Goal: Task Accomplishment & Management: Use online tool/utility

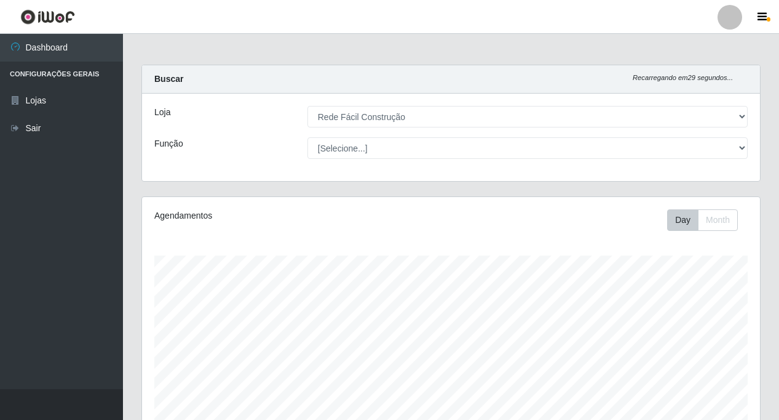
select select "318"
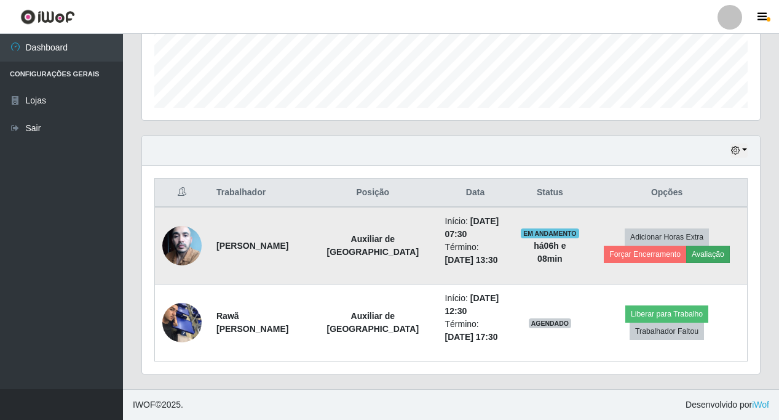
scroll to position [255, 618]
click at [702, 254] on button "Avaliação" at bounding box center [708, 253] width 44 height 17
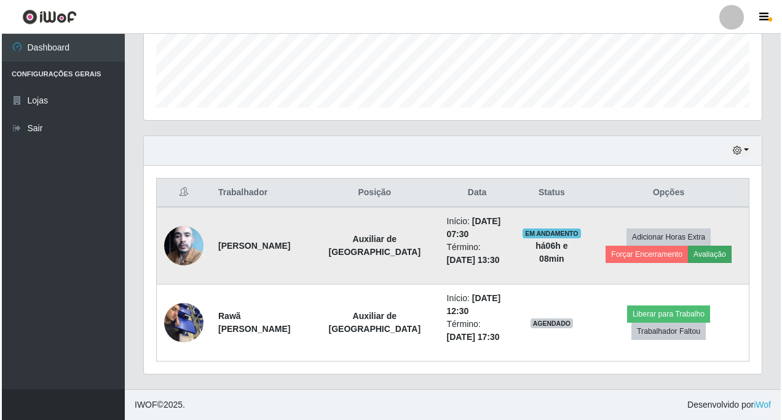
scroll to position [255, 612]
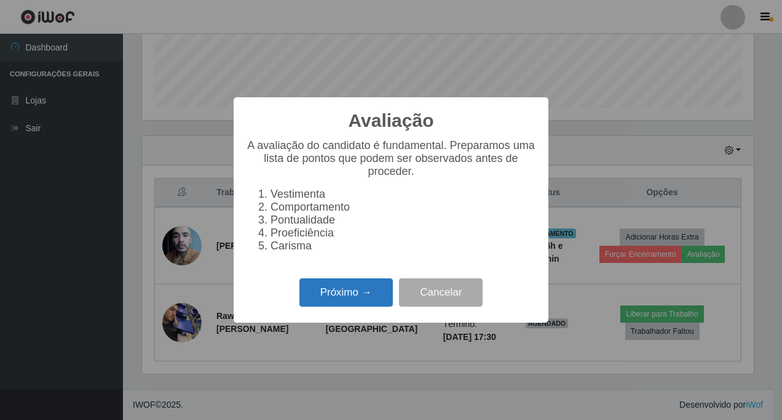
click at [365, 293] on button "Próximo →" at bounding box center [347, 292] width 94 height 29
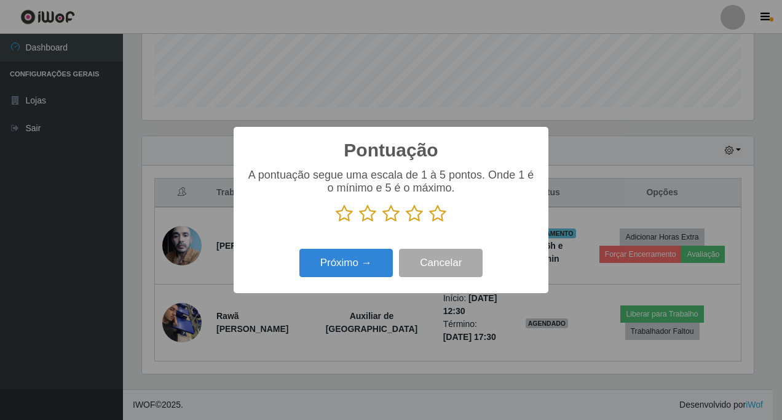
click at [437, 217] on icon at bounding box center [437, 213] width 17 height 18
click at [429, 223] on input "radio" at bounding box center [429, 223] width 0 height 0
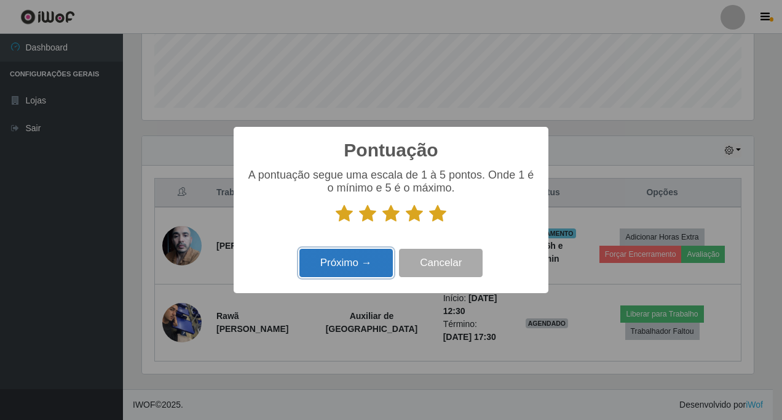
click at [348, 263] on button "Próximo →" at bounding box center [347, 263] width 94 height 29
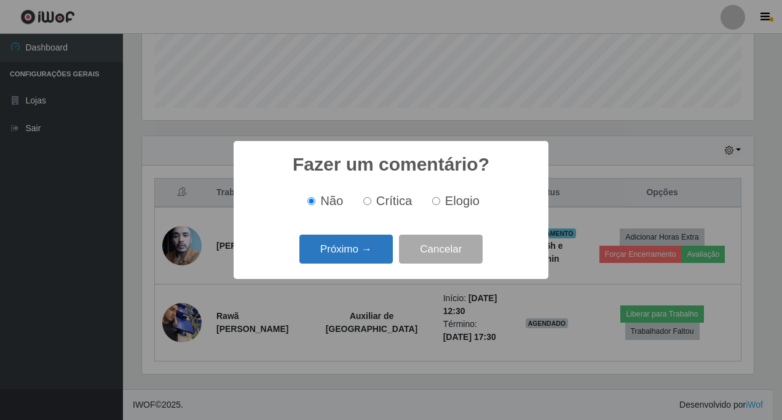
click at [355, 245] on button "Próximo →" at bounding box center [347, 248] width 94 height 29
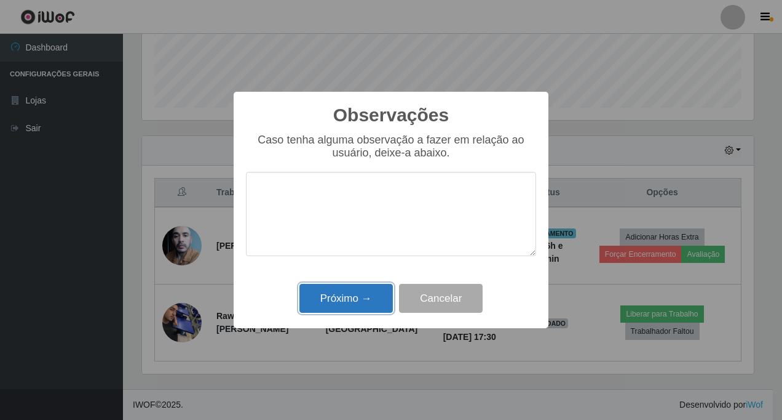
click at [344, 300] on button "Próximo →" at bounding box center [347, 298] width 94 height 29
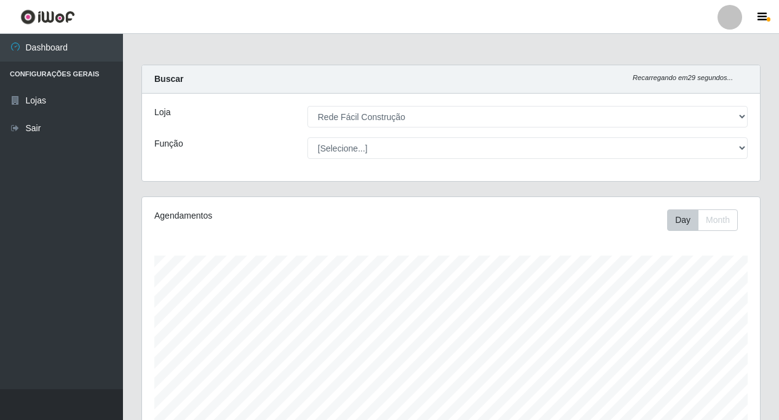
scroll to position [332, 0]
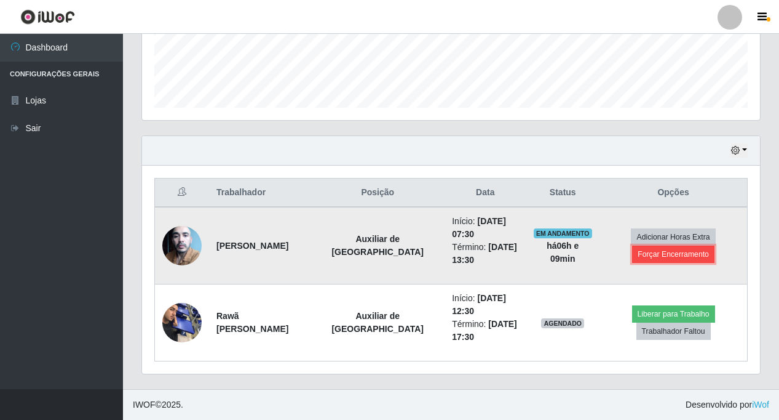
click at [694, 254] on button "Forçar Encerramento" at bounding box center [673, 253] width 82 height 17
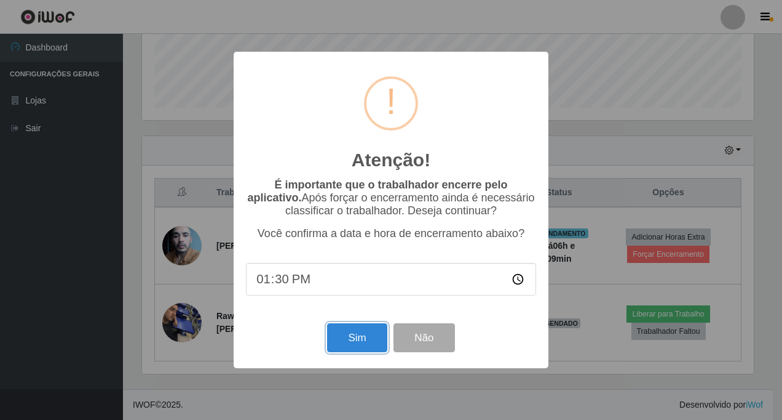
drag, startPoint x: 352, startPoint y: 343, endPoint x: 382, endPoint y: 310, distance: 44.4
click at [352, 343] on button "Sim" at bounding box center [357, 337] width 60 height 29
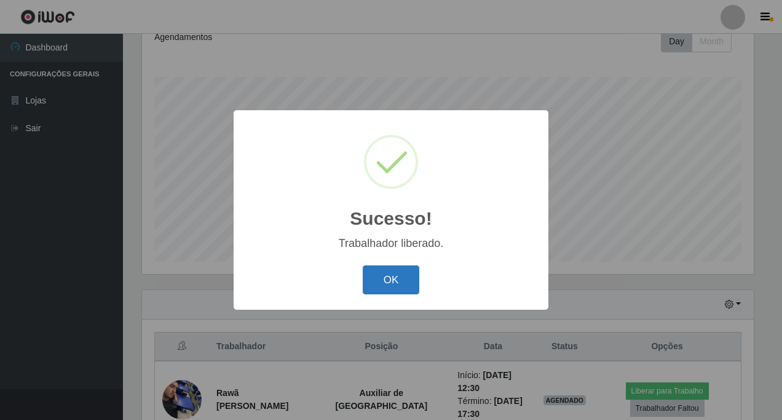
drag, startPoint x: 391, startPoint y: 287, endPoint x: 402, endPoint y: 277, distance: 14.4
click at [392, 287] on button "OK" at bounding box center [391, 279] width 57 height 29
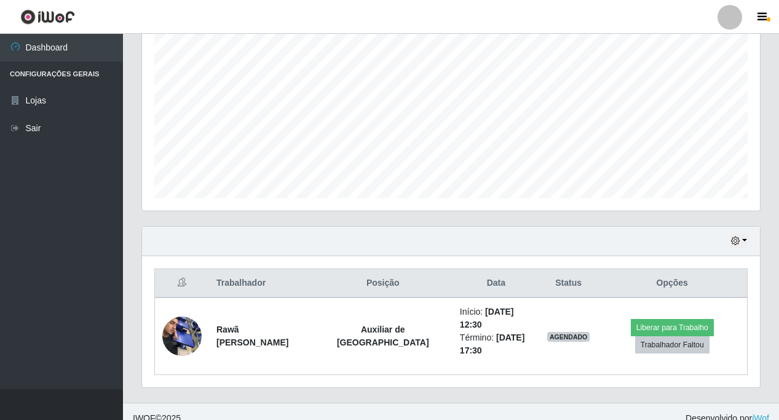
scroll to position [242, 0]
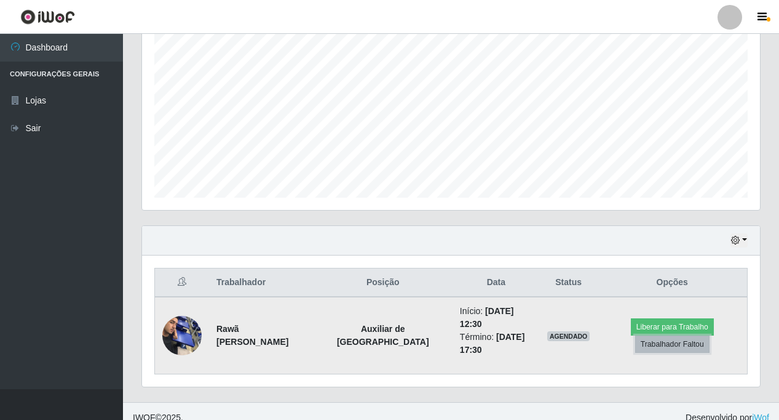
click at [661, 340] on button "Trabalhador Faltou" at bounding box center [672, 343] width 74 height 17
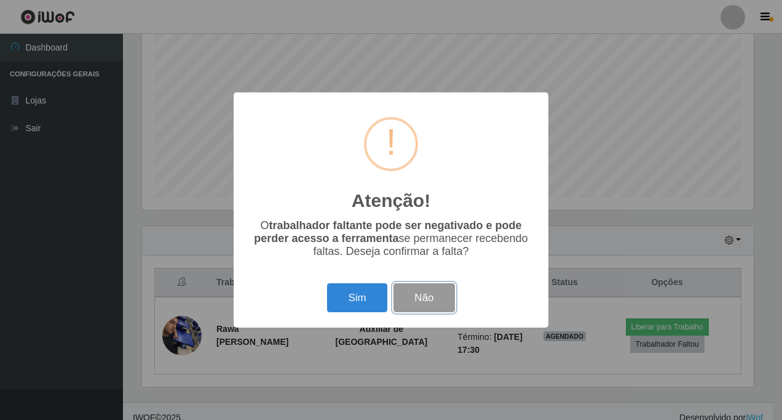
click at [416, 303] on button "Não" at bounding box center [424, 297] width 61 height 29
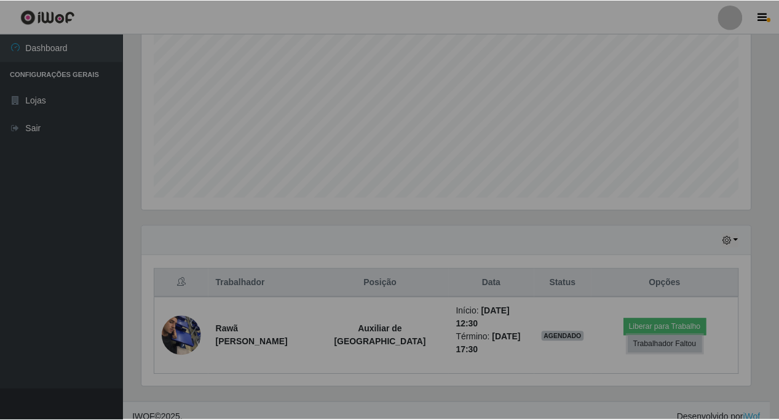
scroll to position [255, 618]
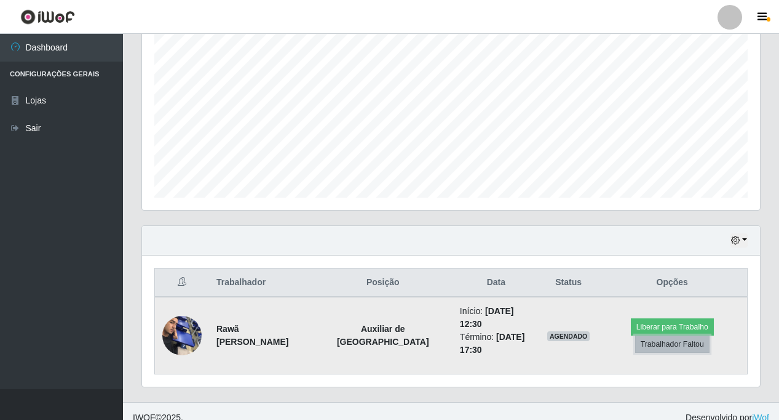
click at [677, 341] on button "Trabalhador Faltou" at bounding box center [672, 343] width 74 height 17
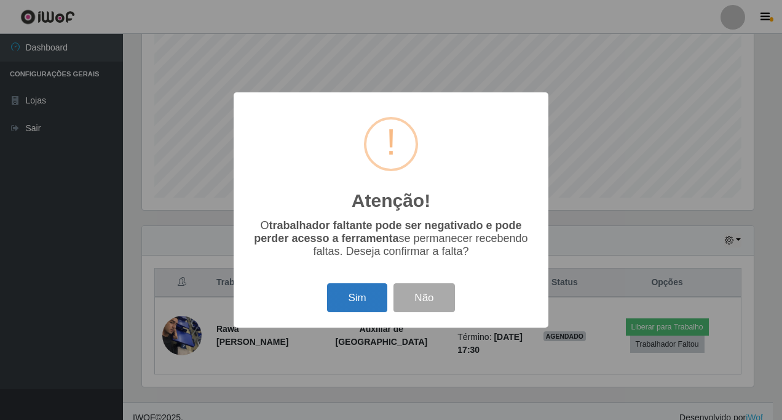
click at [351, 292] on button "Sim" at bounding box center [357, 297] width 60 height 29
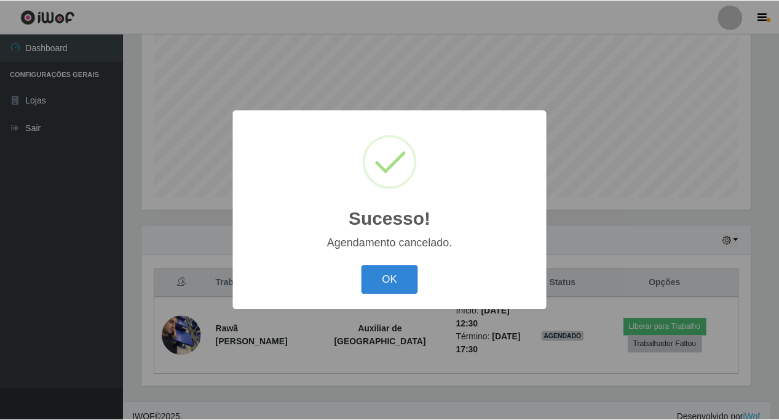
scroll to position [178, 0]
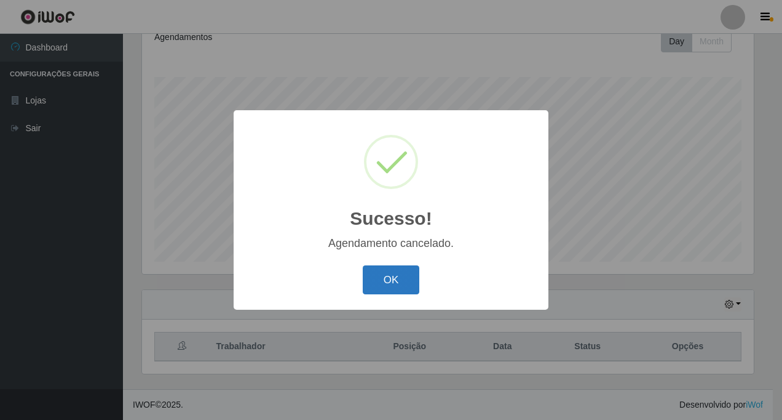
click at [391, 280] on button "OK" at bounding box center [391, 279] width 57 height 29
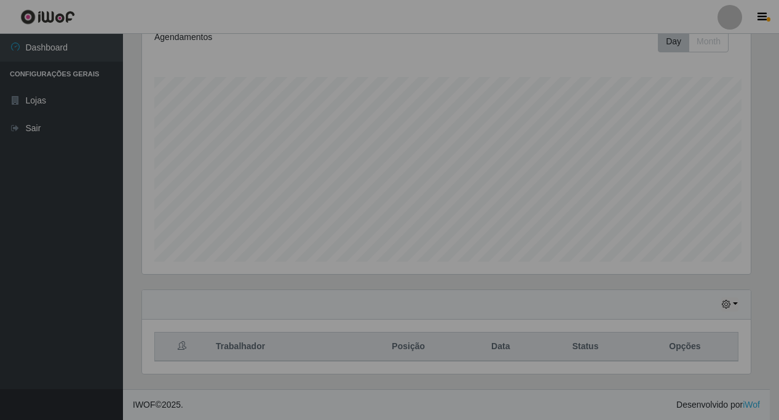
scroll to position [255, 618]
